Goal: Task Accomplishment & Management: Use online tool/utility

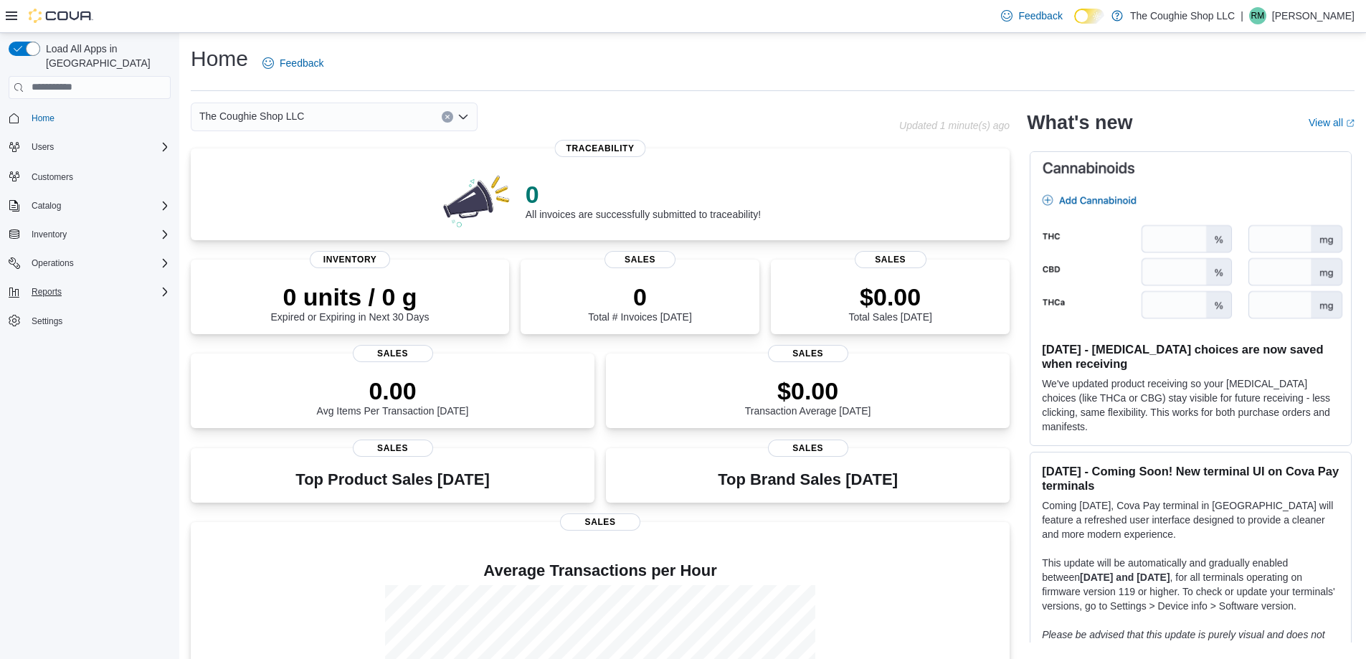
click at [164, 286] on icon "Complex example" at bounding box center [164, 291] width 11 height 11
click at [163, 257] on icon "Complex example" at bounding box center [164, 262] width 11 height 11
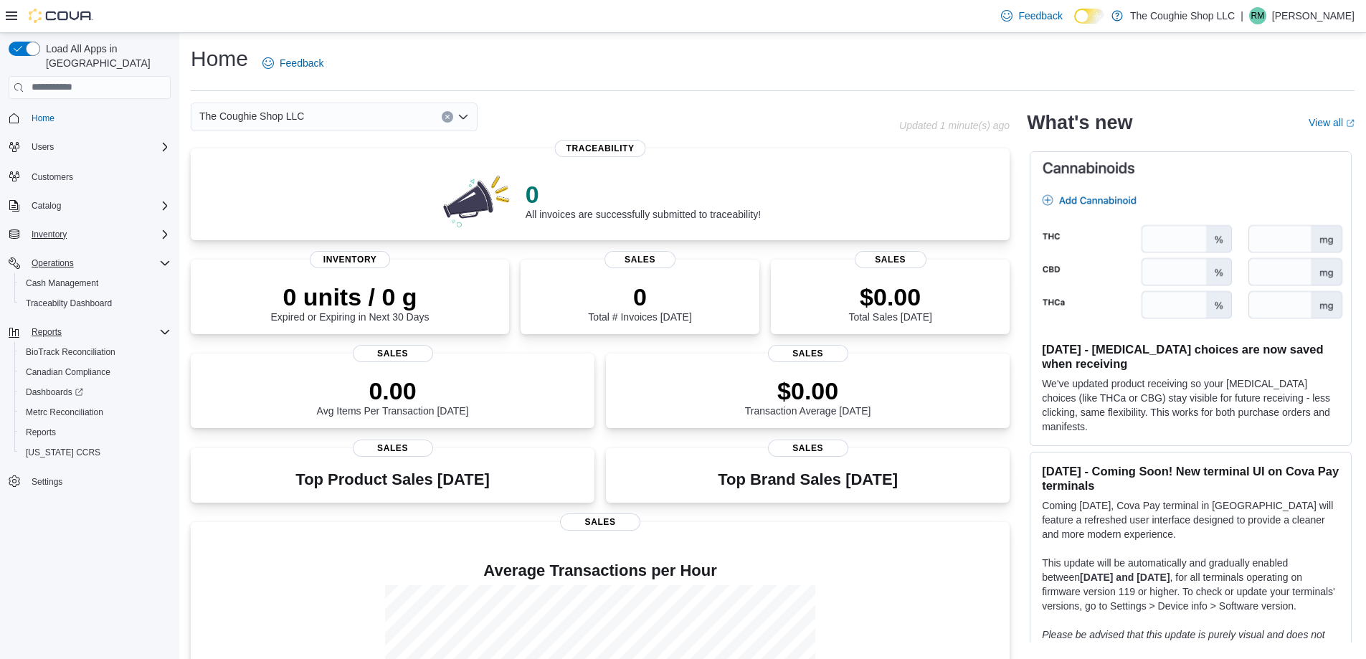
click at [162, 229] on icon "Complex example" at bounding box center [164, 234] width 11 height 11
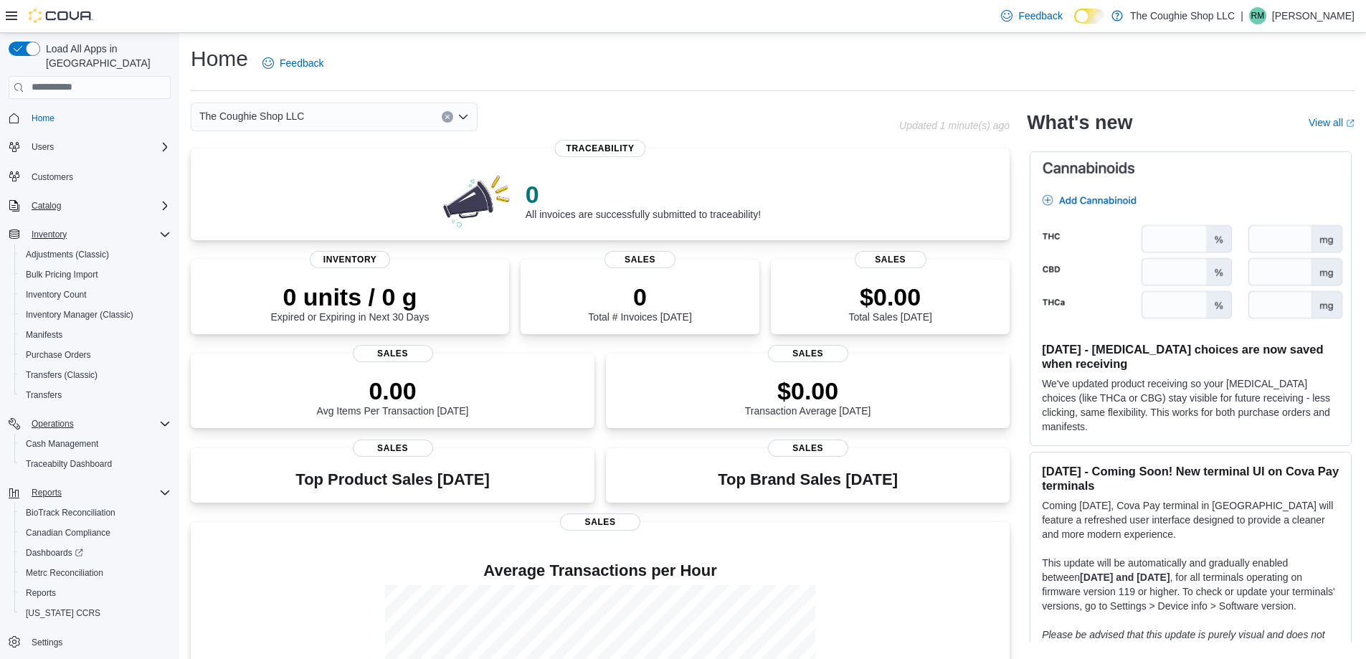
click at [161, 200] on icon "Complex example" at bounding box center [164, 205] width 11 height 11
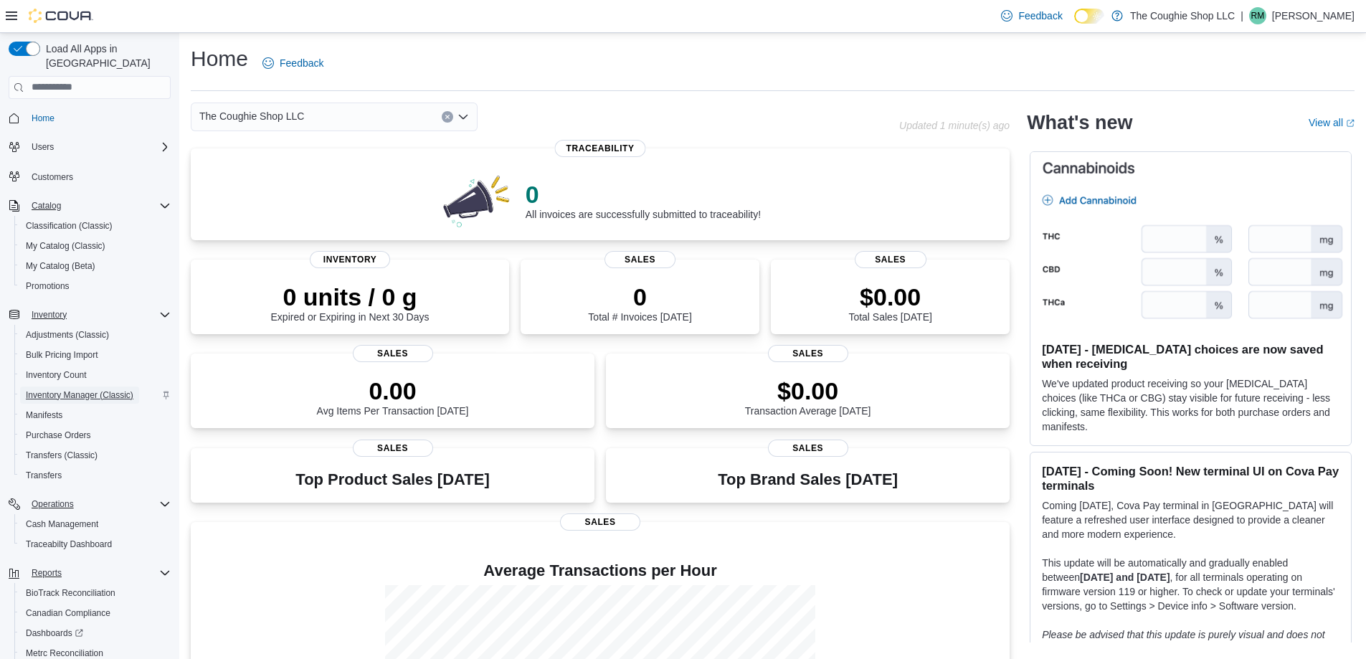
click at [81, 389] on span "Inventory Manager (Classic)" at bounding box center [80, 394] width 108 height 11
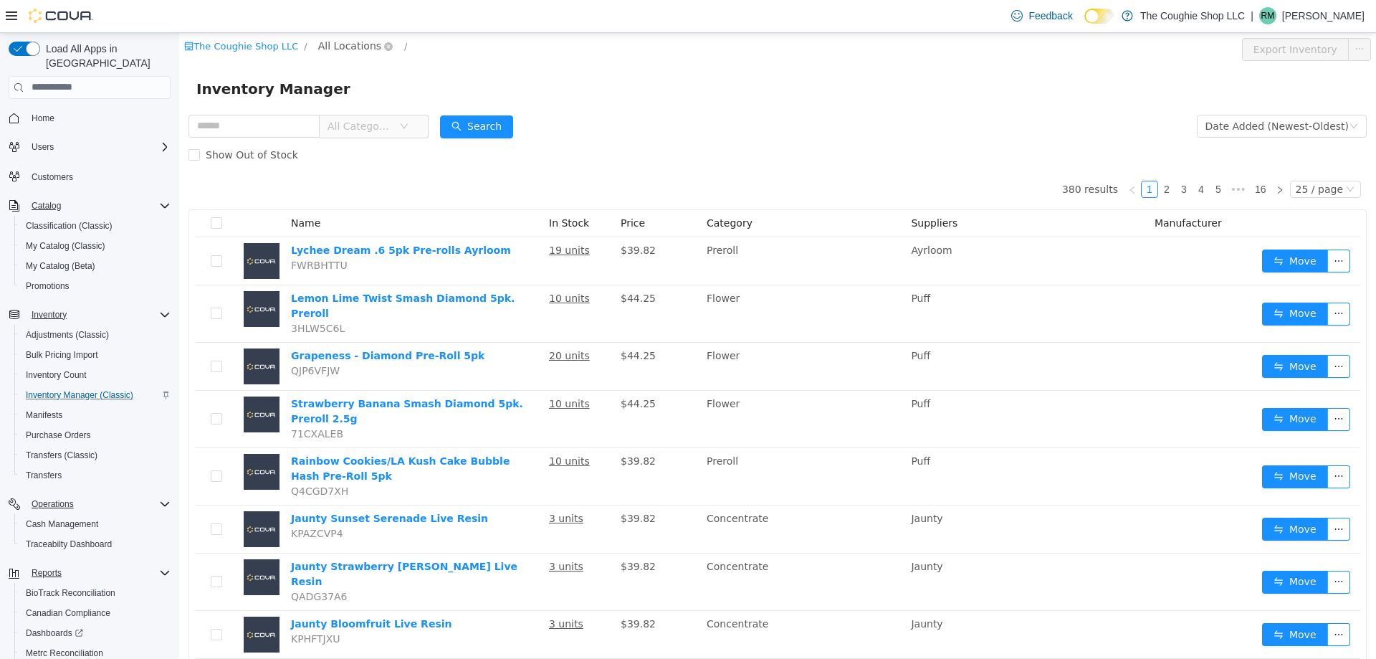
click at [339, 44] on span "All Locations" at bounding box center [349, 45] width 63 height 16
click at [389, 118] on span "[STREET_ADDRESS]" at bounding box center [390, 122] width 100 height 11
click at [1205, 52] on button "Export [STREET_ADDRESS] Inventory" at bounding box center [1243, 48] width 209 height 23
click at [50, 113] on span "Home" at bounding box center [43, 118] width 23 height 11
